Goal: Task Accomplishment & Management: Use online tool/utility

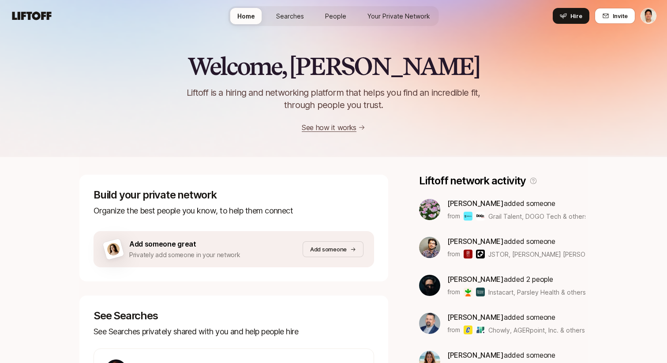
click at [390, 13] on span "Your Private Network" at bounding box center [398, 15] width 63 height 9
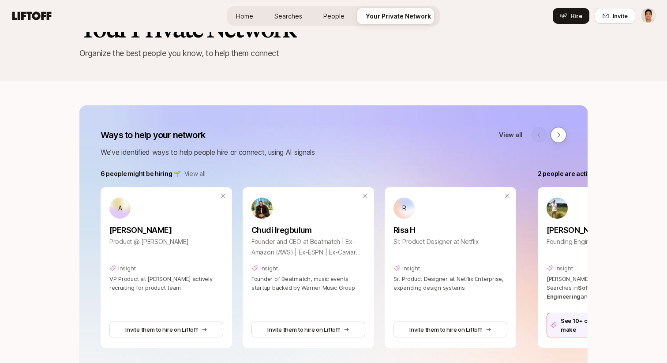
scroll to position [51, 0]
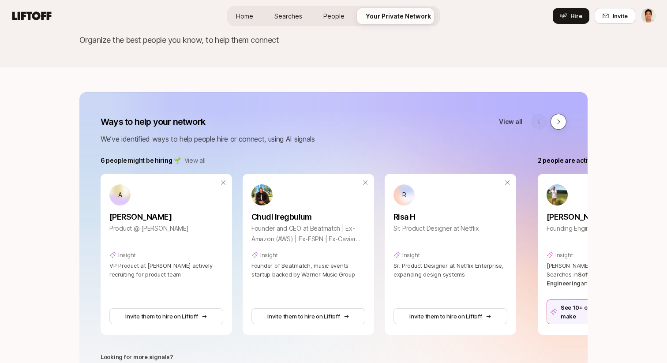
click at [559, 114] on button at bounding box center [558, 122] width 16 height 16
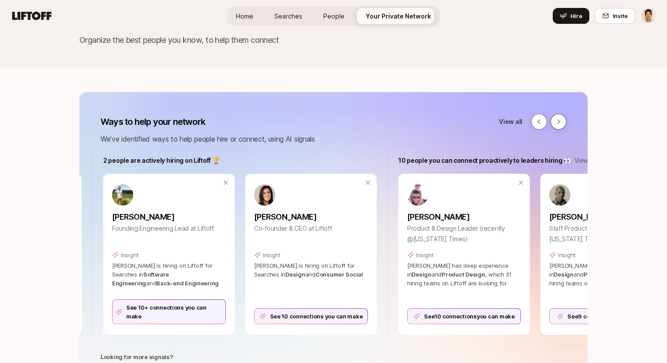
click at [559, 118] on icon at bounding box center [558, 121] width 7 height 7
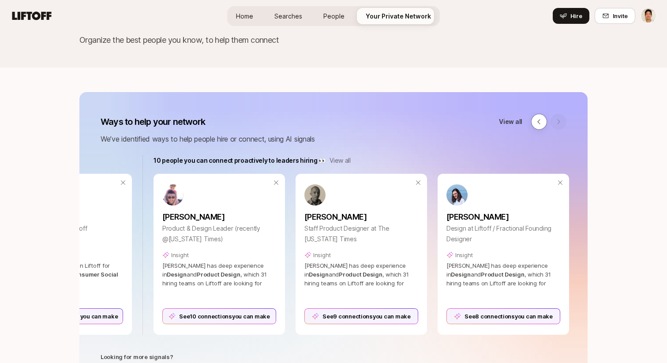
scroll to position [0, 682]
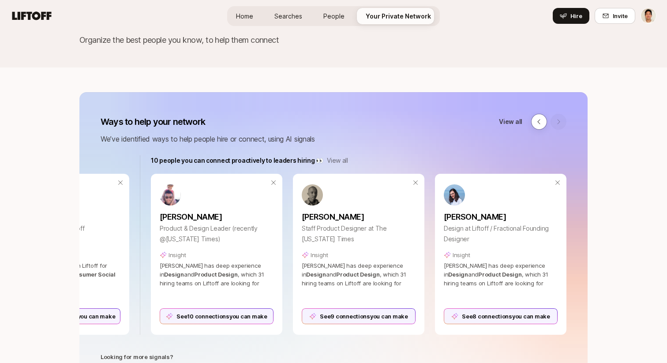
click at [560, 124] on div at bounding box center [548, 122] width 35 height 16
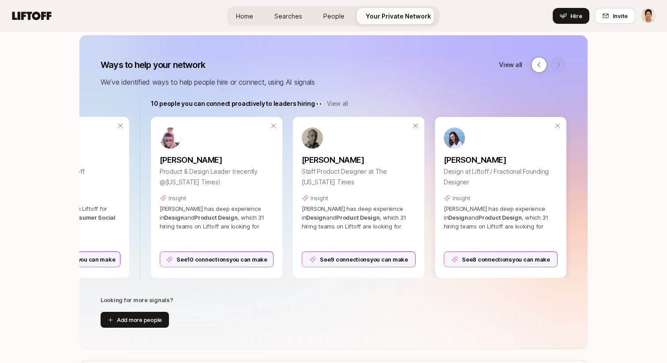
scroll to position [113, 0]
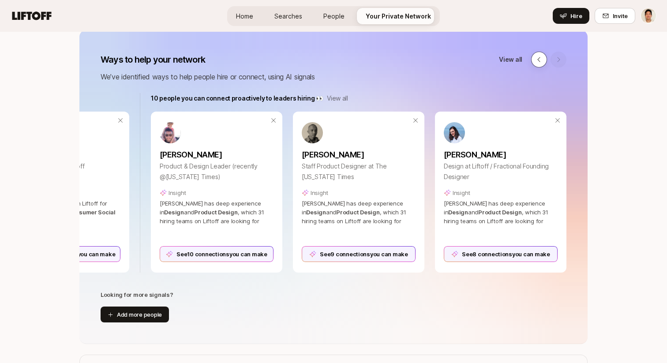
click at [537, 59] on icon at bounding box center [538, 59] width 7 height 7
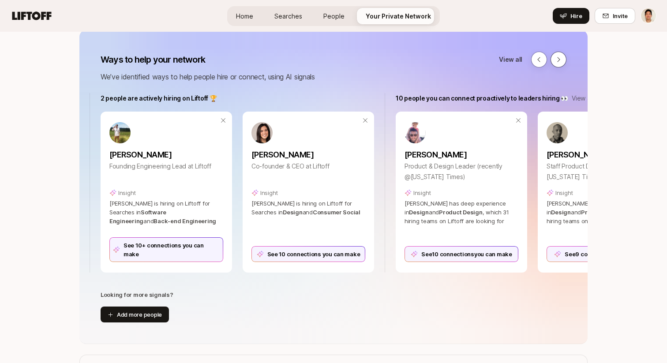
click at [562, 58] on button at bounding box center [558, 60] width 16 height 16
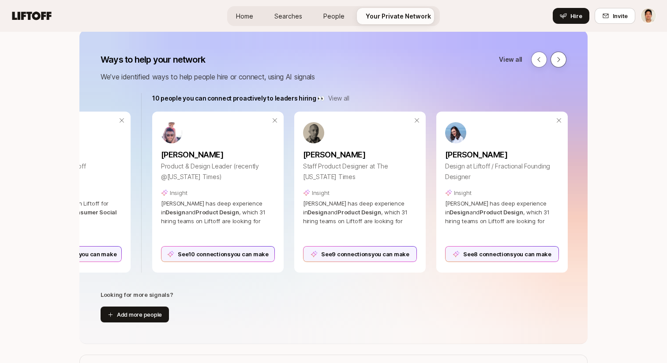
click at [562, 58] on div at bounding box center [548, 60] width 35 height 16
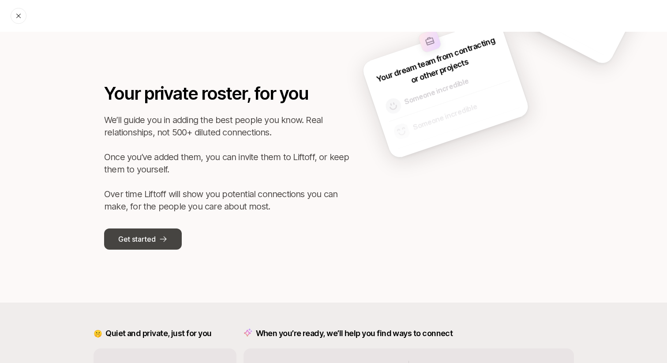
click at [151, 233] on p "Get started" at bounding box center [136, 238] width 37 height 11
